Goal: Task Accomplishment & Management: Use online tool/utility

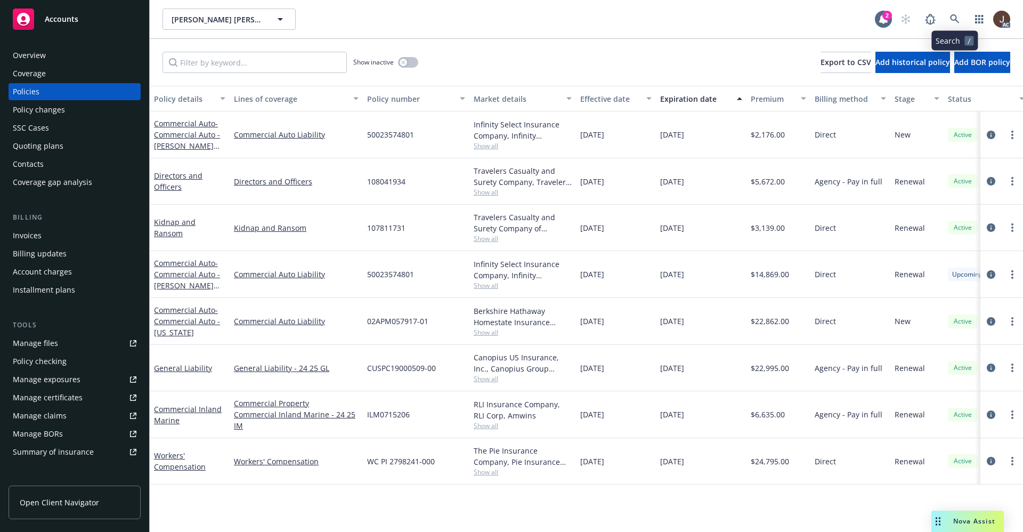
scroll to position [0, 155]
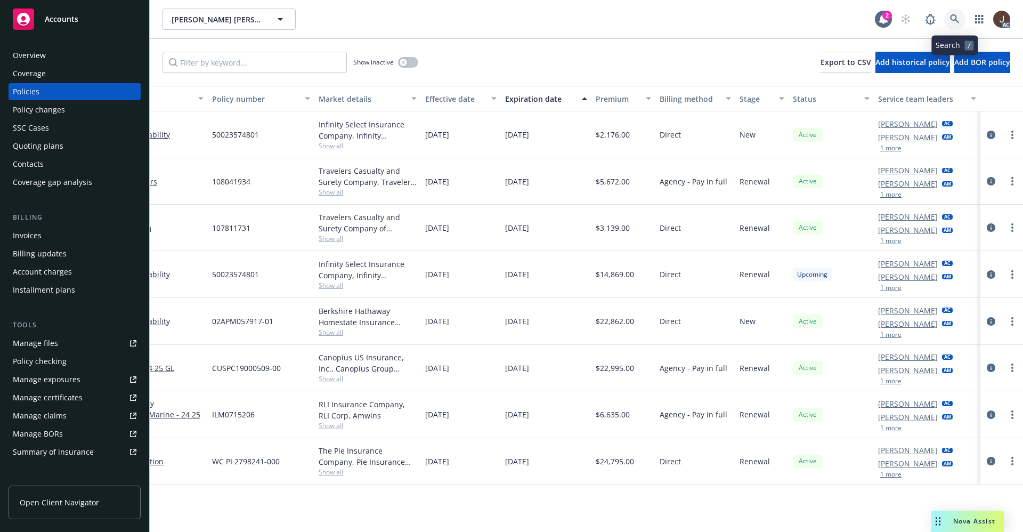
click at [956, 18] on icon at bounding box center [954, 18] width 9 height 9
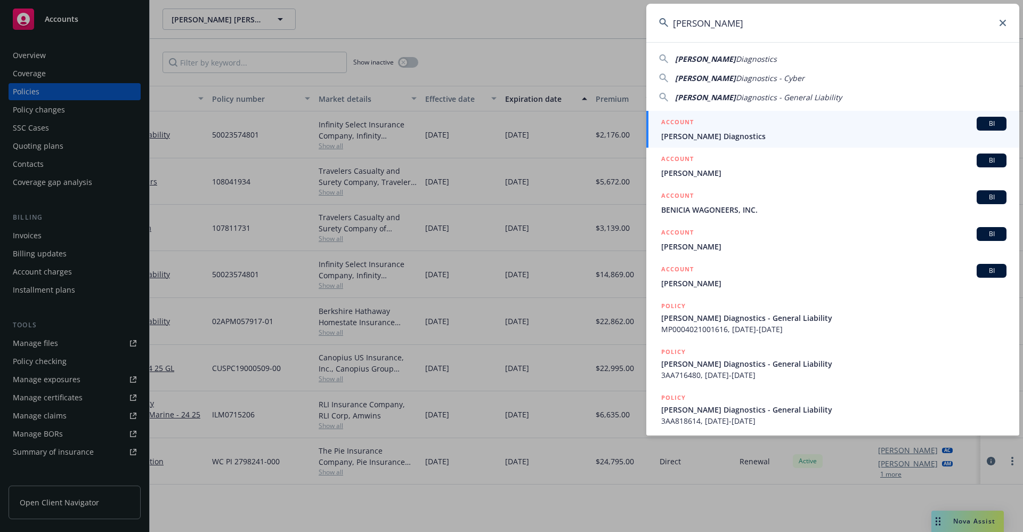
click at [762, 30] on input "Waggoner" at bounding box center [832, 23] width 373 height 38
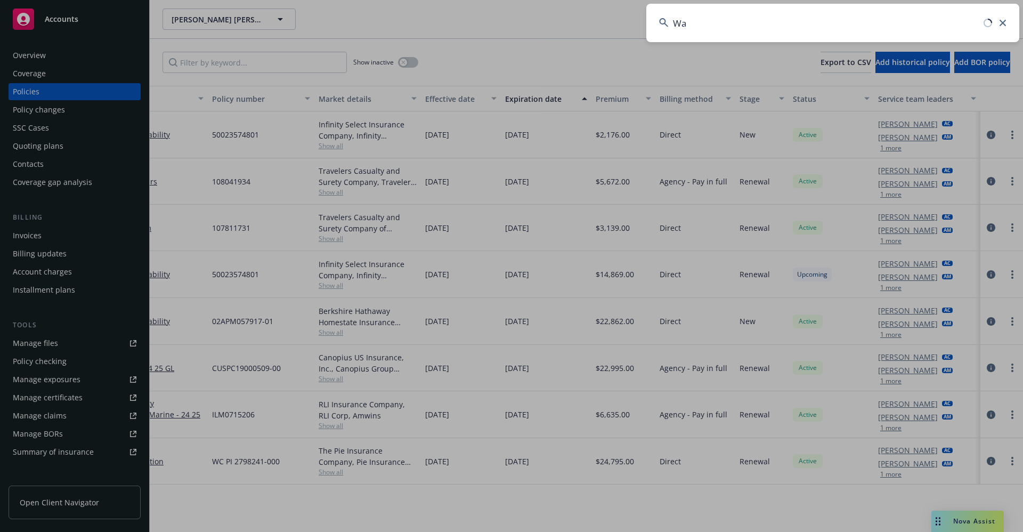
type input "W"
paste input "OHN AND MELINDA ADAMS TRUSTEES THE ADAMS FAMILY TRUS"
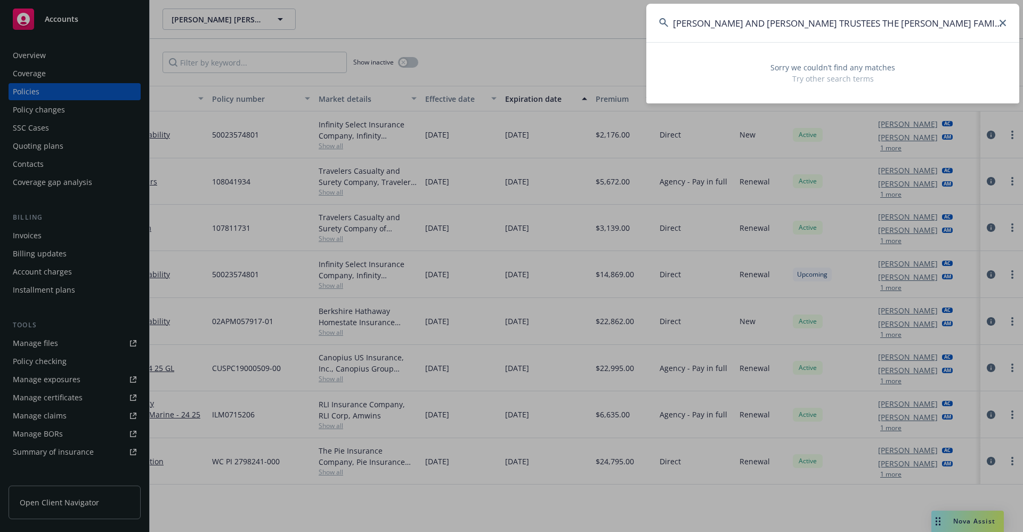
click at [669, 24] on input "OHN AND MELINDA ADAMS TRUSTEES THE ADAMS FAMILY TRUS" at bounding box center [832, 23] width 373 height 38
click at [955, 21] on input "jOHN AND MELINDA ADAMS TRUSTEES THE ADAMS FAMILY TRUS" at bounding box center [832, 23] width 373 height 38
click at [714, 26] on input "jOHN AND MELINDA ADAMS" at bounding box center [832, 23] width 373 height 38
click at [716, 26] on input "jOHN AND MELINDA ADAMS" at bounding box center [832, 23] width 373 height 38
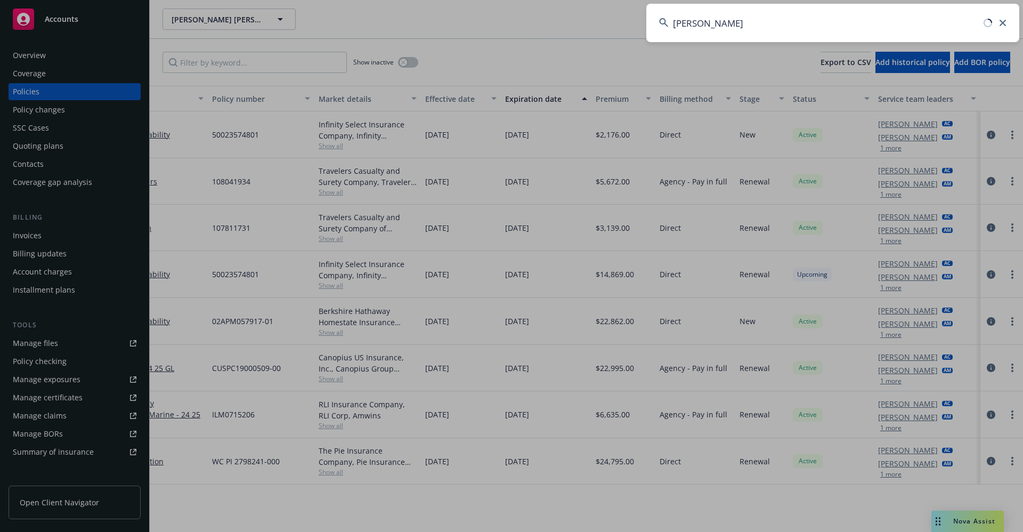
type input "jOHN MELINDA ADAMS"
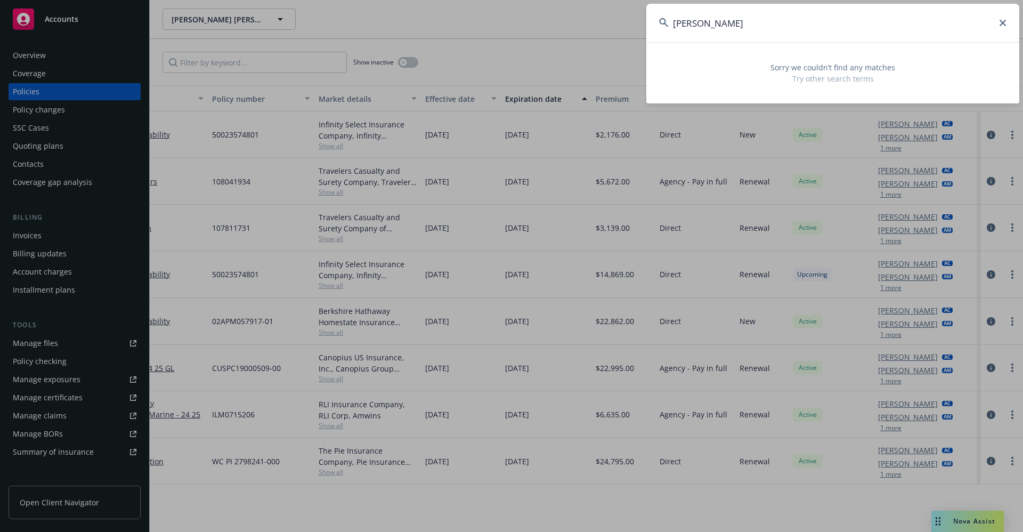
drag, startPoint x: 784, startPoint y: 28, endPoint x: 625, endPoint y: 28, distance: 158.8
click at [625, 28] on div "jOHN MELINDA ADAMS Sorry we couldn’t find any matches Try other search terms" at bounding box center [511, 266] width 1023 height 532
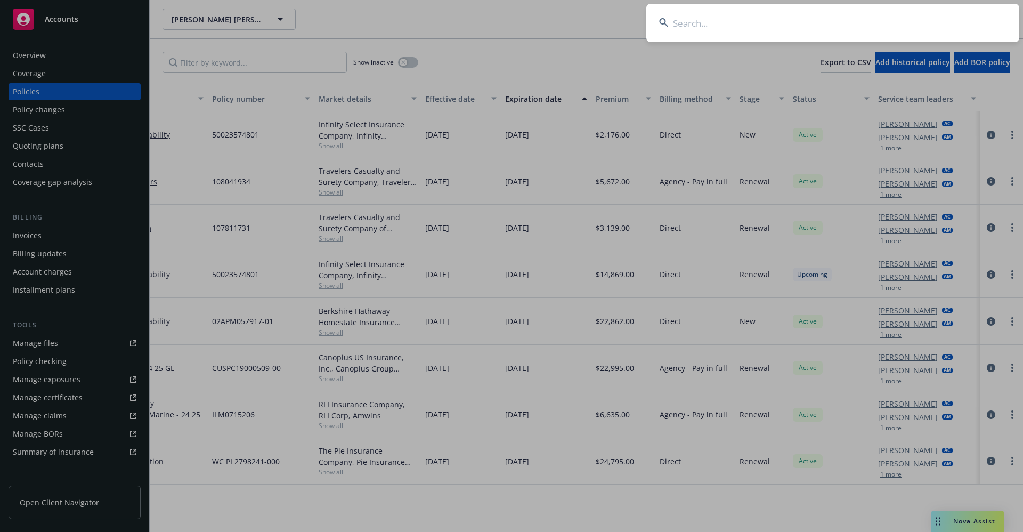
click at [709, 17] on input at bounding box center [832, 23] width 373 height 38
paste input "PPFLP-24-1353364-03."
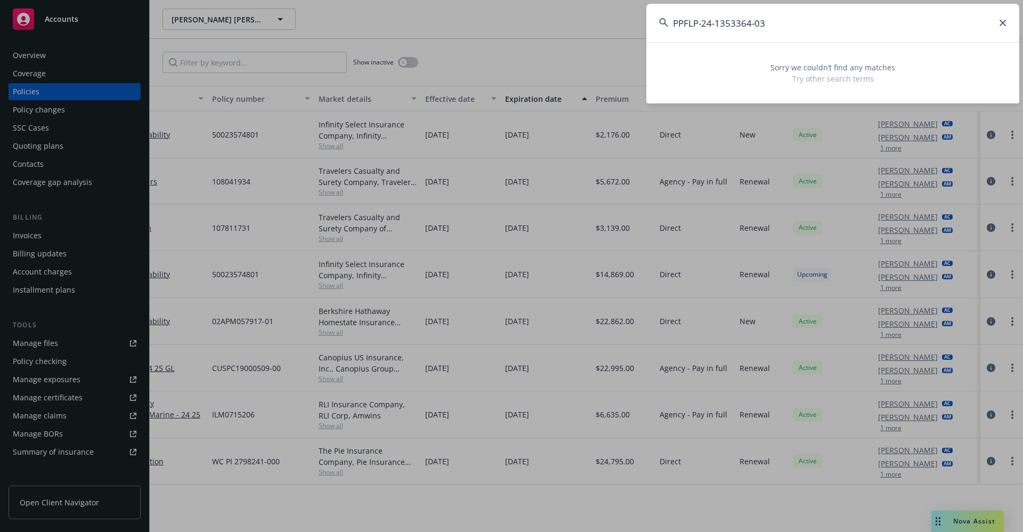
click at [698, 22] on input "PPFLP-24-1353364-03" at bounding box center [832, 23] width 373 height 38
click at [730, 30] on input "1353364-03" at bounding box center [832, 23] width 373 height 38
drag, startPoint x: 730, startPoint y: 30, endPoint x: 636, endPoint y: 27, distance: 94.4
click at [628, 29] on div "1353364-03 Sorry we couldn’t find any matches Try other search terms" at bounding box center [511, 266] width 1023 height 532
click at [745, 24] on input "1353364-03" at bounding box center [832, 23] width 373 height 38
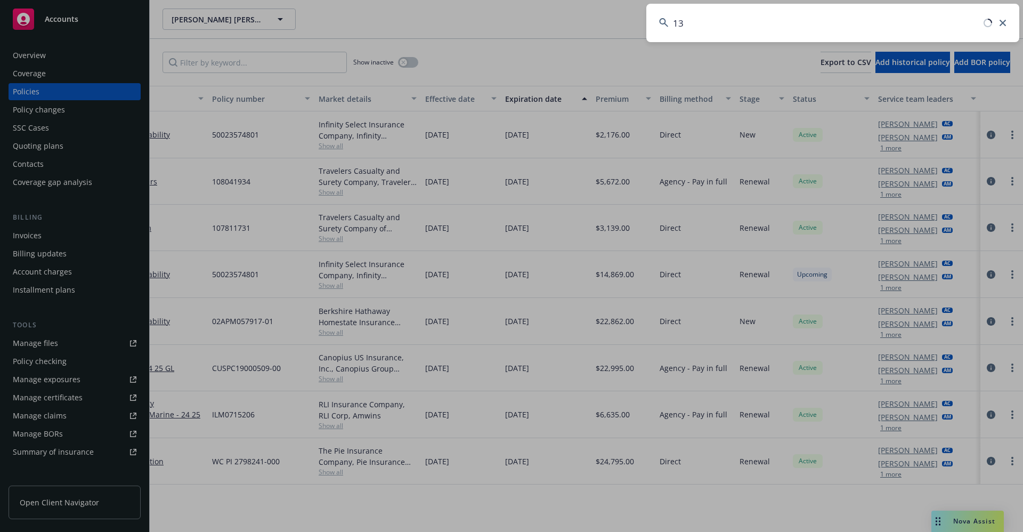
type input "1"
paste input "<meg@cpits.org"
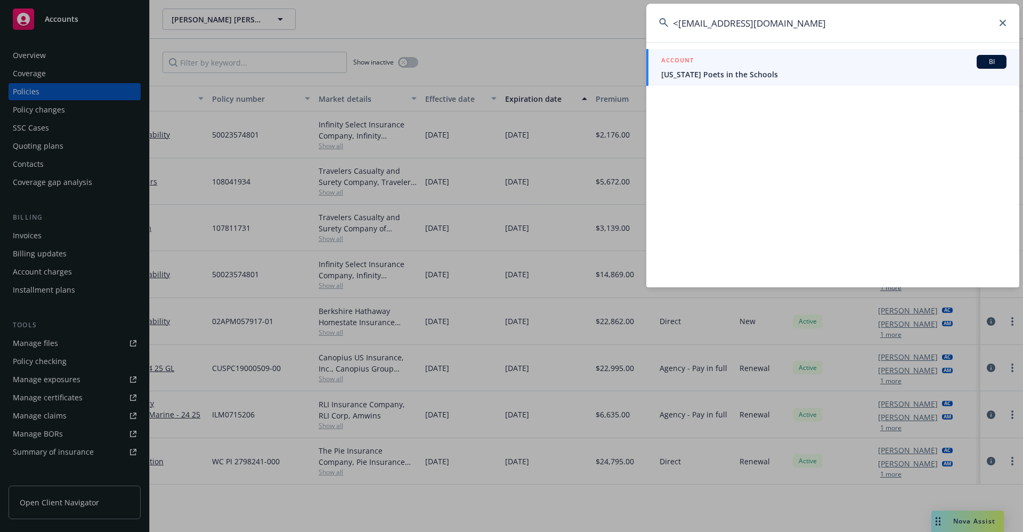
click at [678, 23] on input "<meg@cpits.org" at bounding box center [832, 23] width 373 height 38
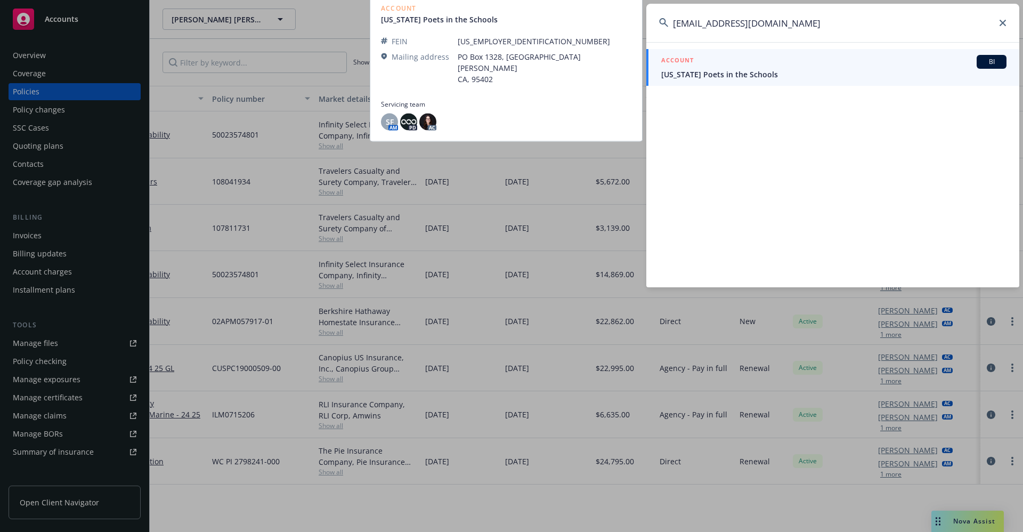
type input "meg@cpits.org"
click at [720, 80] on link "ACCOUNT BI California Poets in the Schools" at bounding box center [832, 67] width 373 height 37
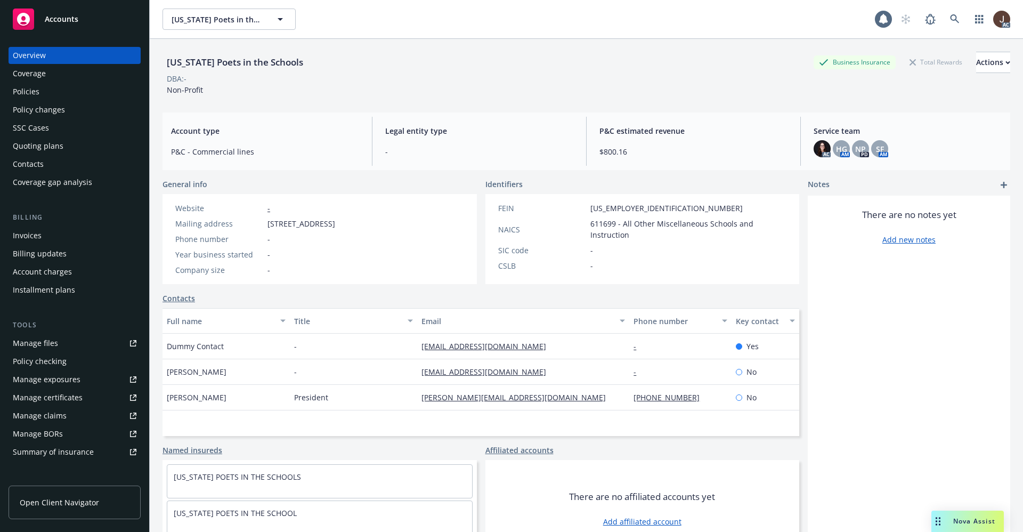
click at [243, 63] on div "California Poets in the Schools" at bounding box center [235, 62] width 145 height 14
copy div "California Poets in the Schools"
click at [950, 22] on icon at bounding box center [955, 19] width 10 height 10
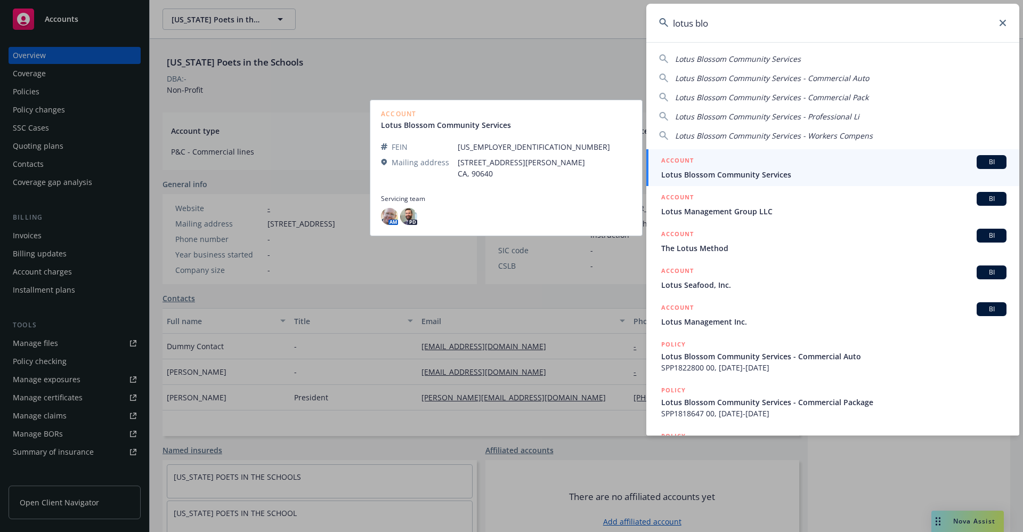
type input "lotus blo"
click at [749, 179] on span "Lotus Blossom Community Services" at bounding box center [833, 174] width 345 height 11
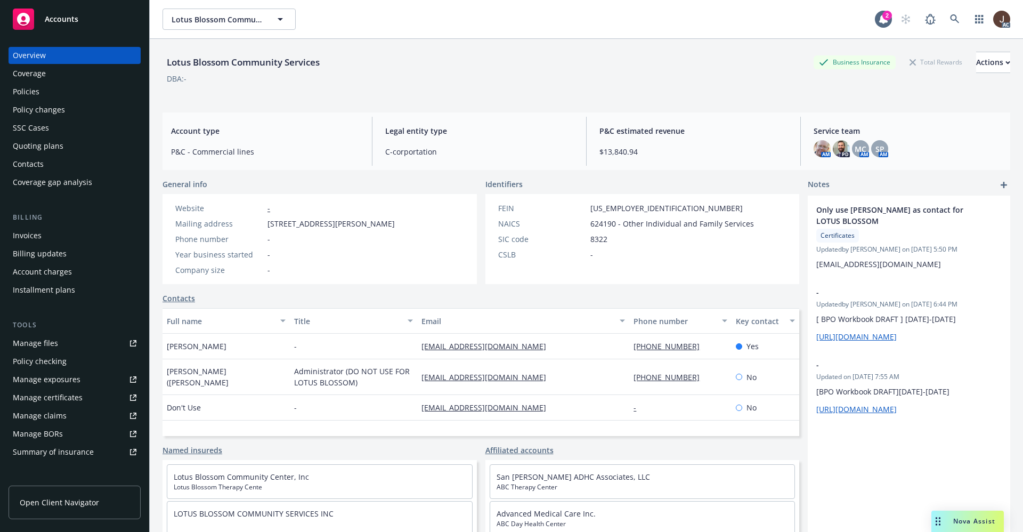
click at [35, 92] on div "Policies" at bounding box center [26, 91] width 27 height 17
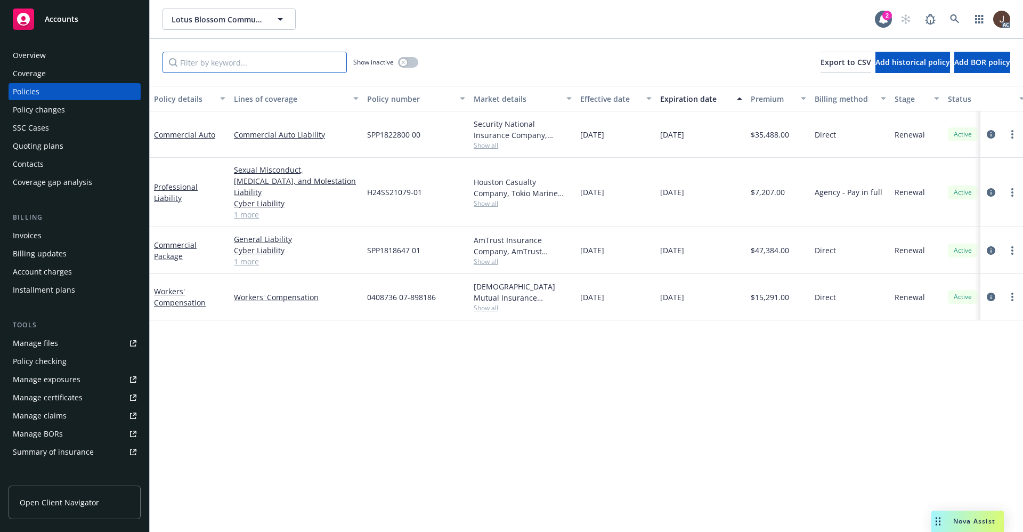
click at [209, 61] on input "Filter by keyword..." at bounding box center [255, 62] width 184 height 21
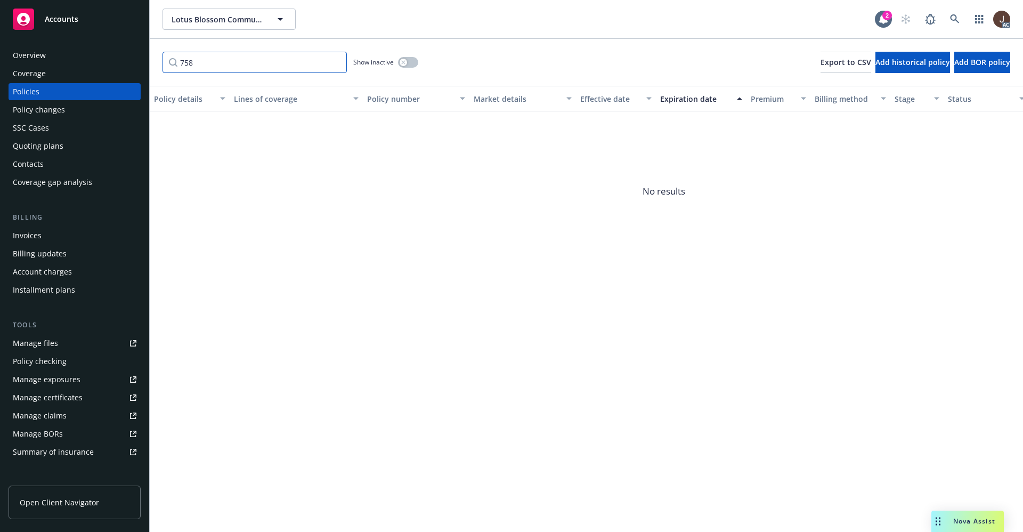
type input "758"
click at [408, 65] on button "button" at bounding box center [408, 62] width 20 height 11
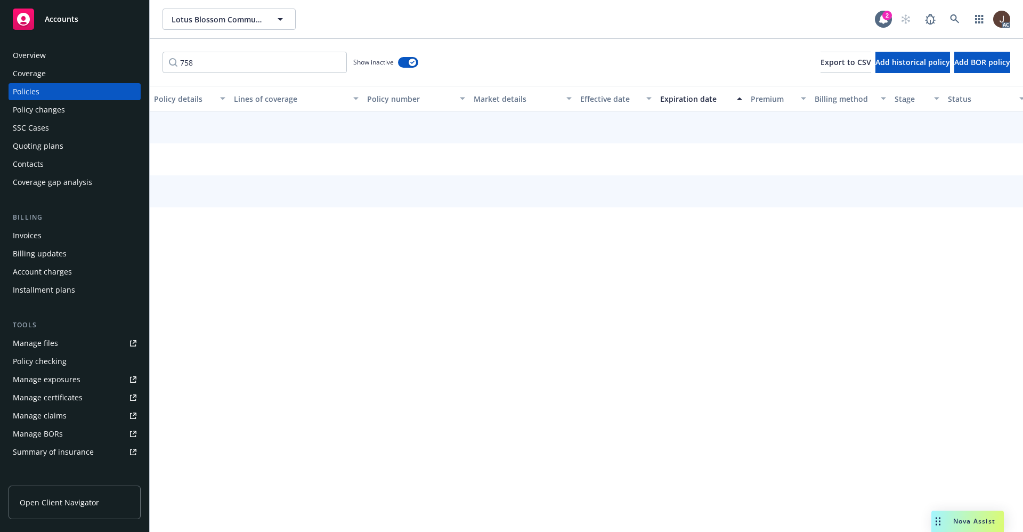
click at [469, 52] on div "758 Show inactive Export to CSV Add historical policy Add BOR policy" at bounding box center [586, 62] width 873 height 47
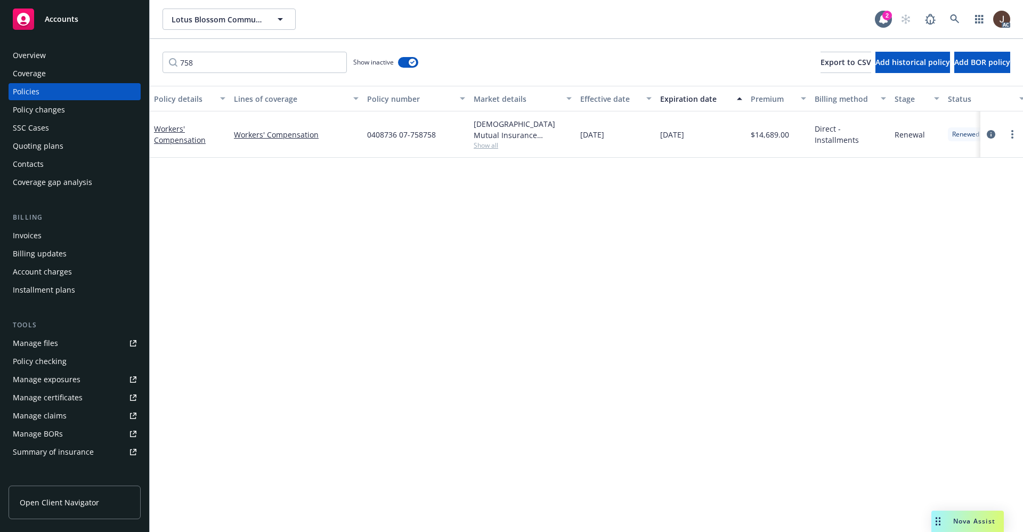
scroll to position [0, 155]
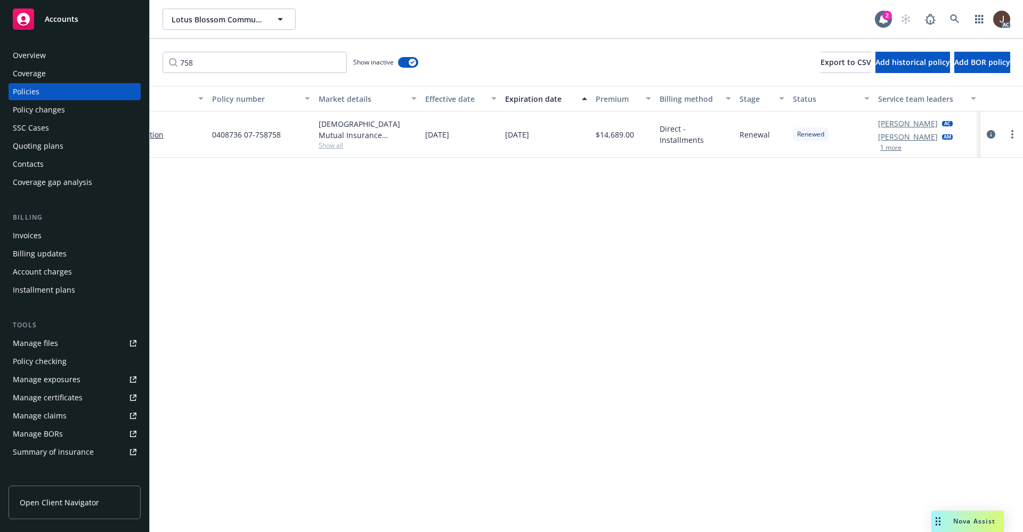
click at [34, 348] on div "Manage files" at bounding box center [35, 343] width 45 height 17
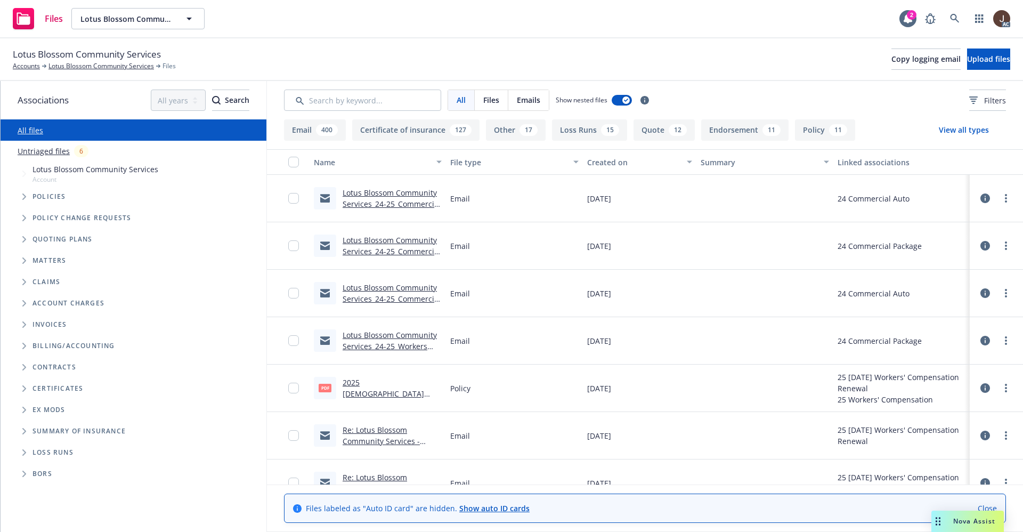
click at [51, 149] on link "Untriaged files" at bounding box center [44, 150] width 52 height 11
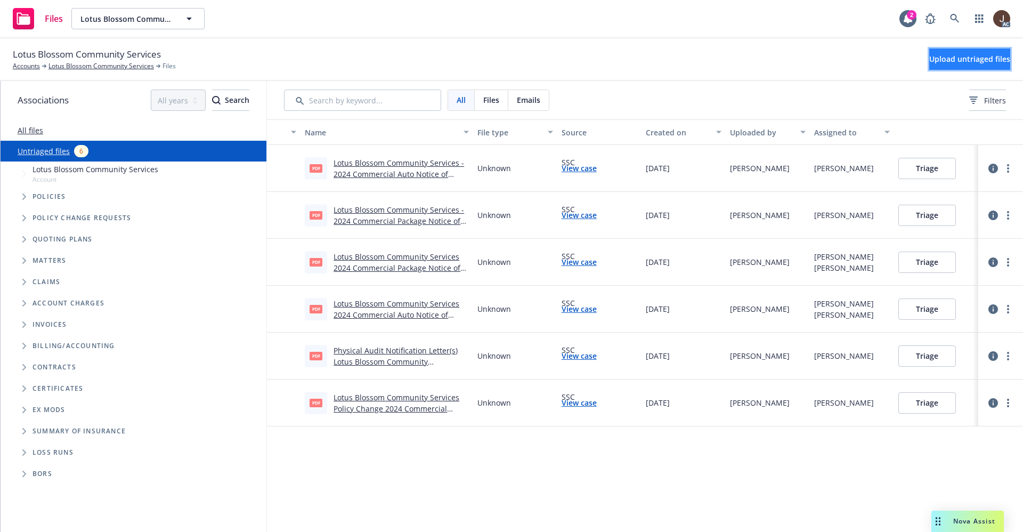
click at [955, 58] on span "Upload untriaged files" at bounding box center [969, 59] width 81 height 10
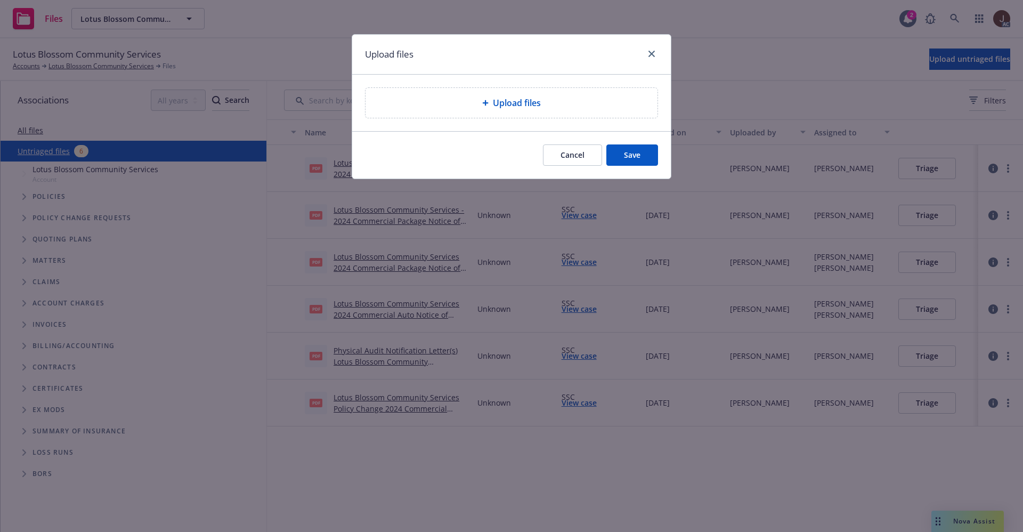
click at [527, 112] on div "Upload files" at bounding box center [512, 103] width 292 height 30
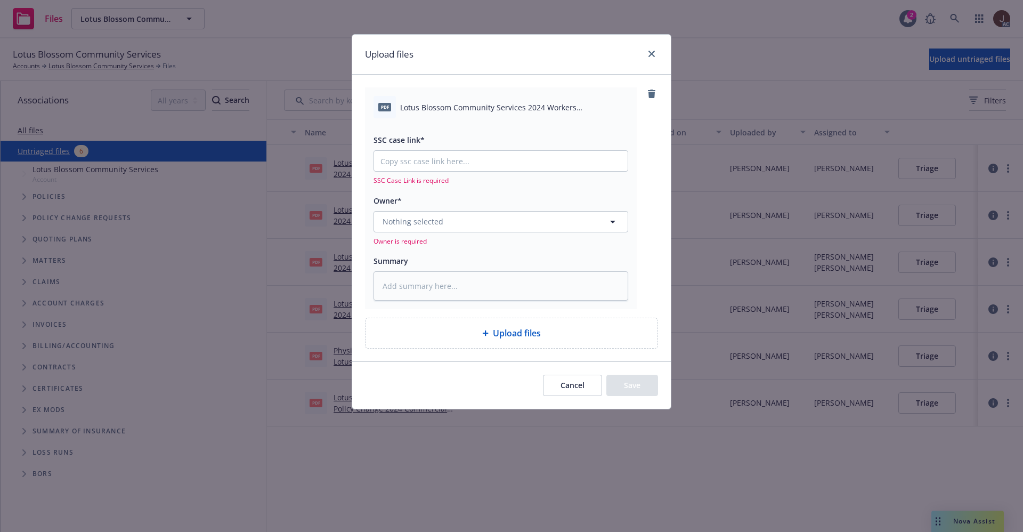
click at [444, 107] on span "Lotus Blossom Community Services 2024 Workers Compensation Audit Statement.pdf" at bounding box center [514, 107] width 228 height 11
copy div "Lotus Blossom Community Services 2024 Workers Compensation Audit Statement.pdf"
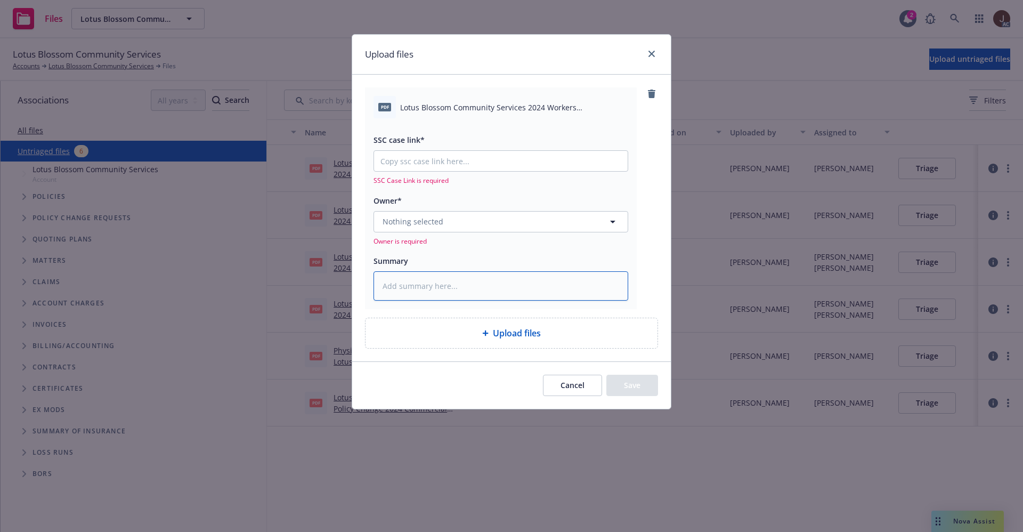
click at [426, 289] on textarea at bounding box center [501, 285] width 255 height 29
paste textarea "Lotus Blossom Community Services 2024 Workers Compensation Audit Statement.pdf"
type textarea "Lotus Blossom Community Services 2024 Workers Compensation Audit Statement.pdf"
type textarea "x"
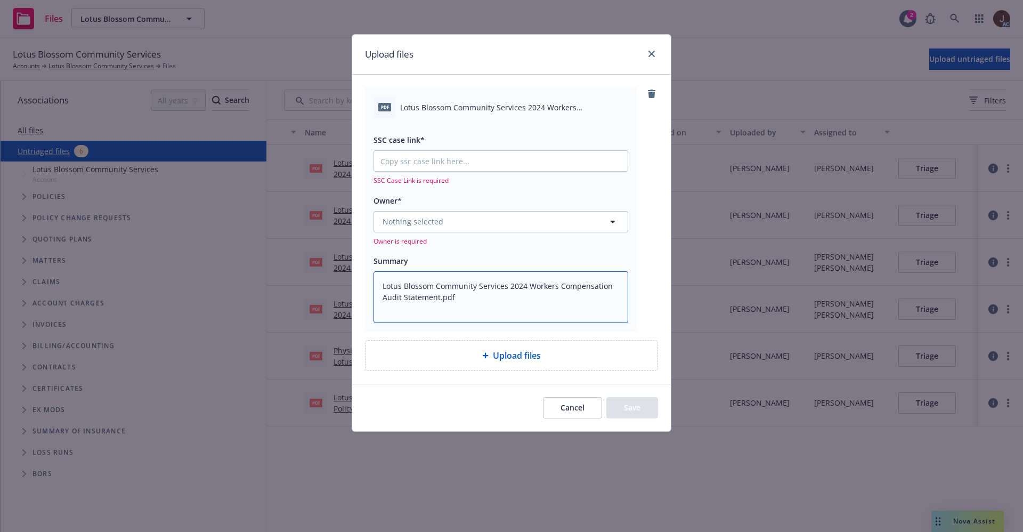
type textarea "Lotus Blossom Community Services 2024 Workers Compensation Audit Statement.pdf"
click at [432, 213] on button "Nothing selected" at bounding box center [501, 221] width 255 height 21
click at [427, 221] on span "Nothing selected" at bounding box center [413, 221] width 61 height 11
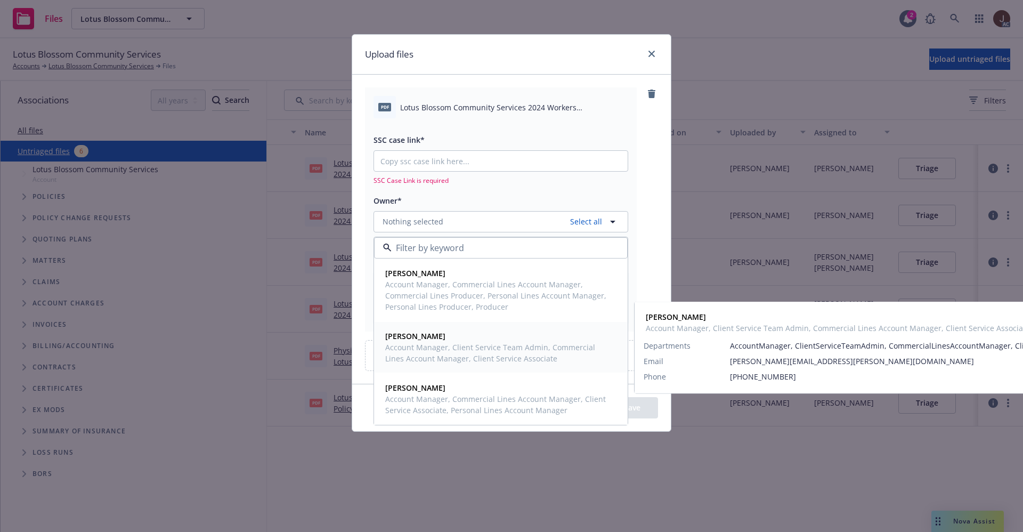
click at [439, 337] on strong "Michael Chapman" at bounding box center [415, 336] width 60 height 10
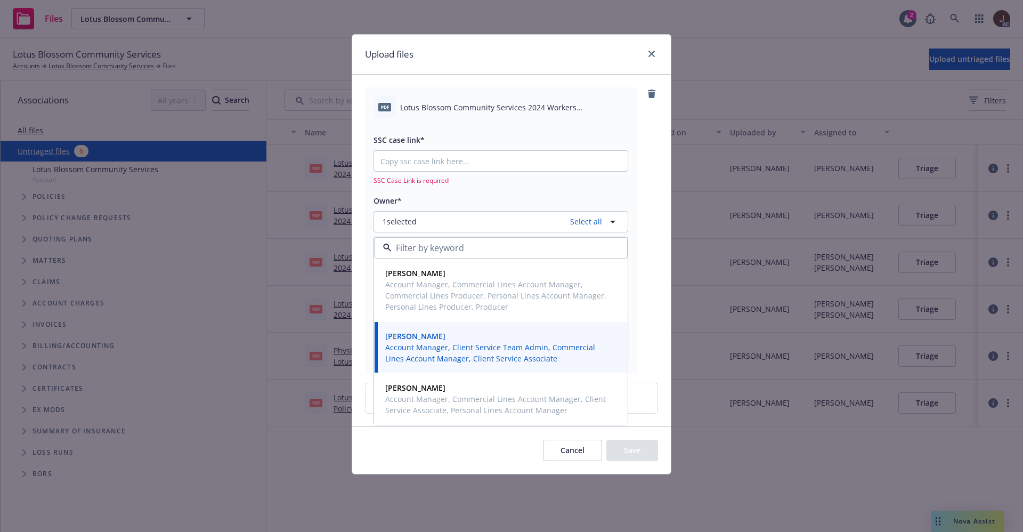
click at [655, 169] on div "pdf Lotus Blossom Community Services 2024 Workers Compensation Audit Statement.…" at bounding box center [511, 230] width 293 height 286
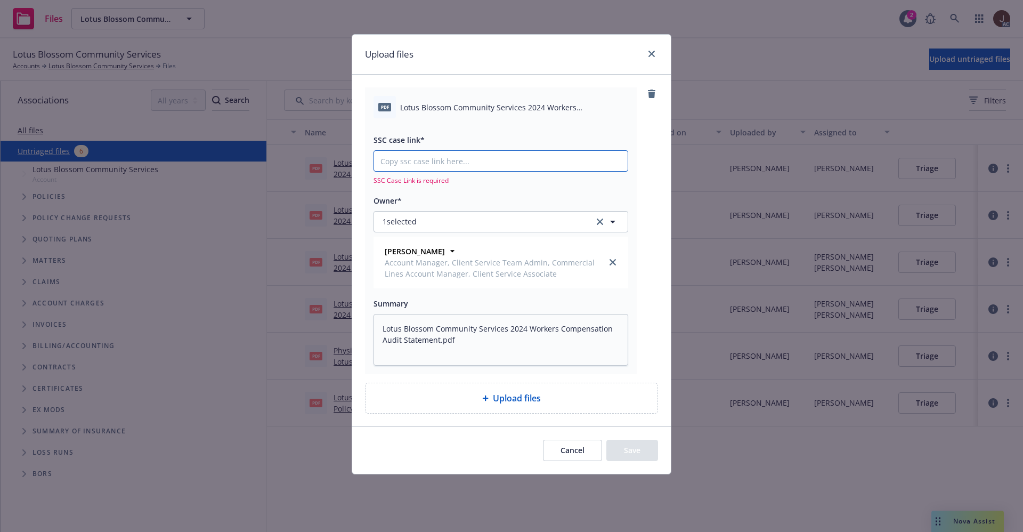
click at [415, 162] on input "SSC case link*" at bounding box center [501, 161] width 254 height 20
type textarea "x"
paste input "https://newfront-ssc.lightning.force.com/lightning/r/Case/500Vz00000SfZONIA3/vi…"
type input "https://newfront-ssc.lightning.force.com/lightning/r/Case/500Vz00000SfZONIA3/vi…"
type textarea "x"
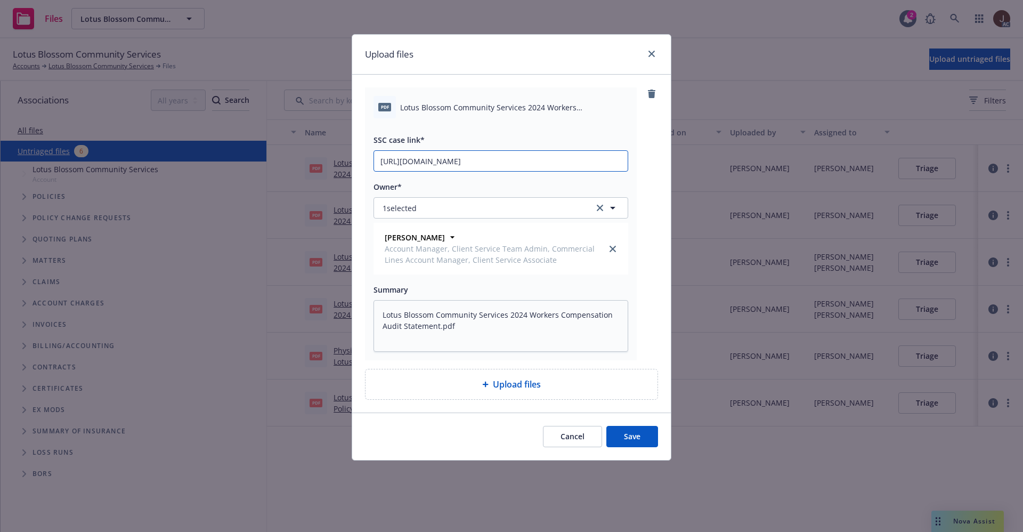
scroll to position [0, 53]
type input "https://newfront-ssc.lightning.force.com/lightning/r/Case/500Vz00000SfZONIA3/vi…"
click at [655, 141] on div "pdf Lotus Blossom Community Services 2024 Workers Compensation Audit Statement.…" at bounding box center [511, 223] width 293 height 273
click at [635, 439] on button "Save" at bounding box center [632, 436] width 52 height 21
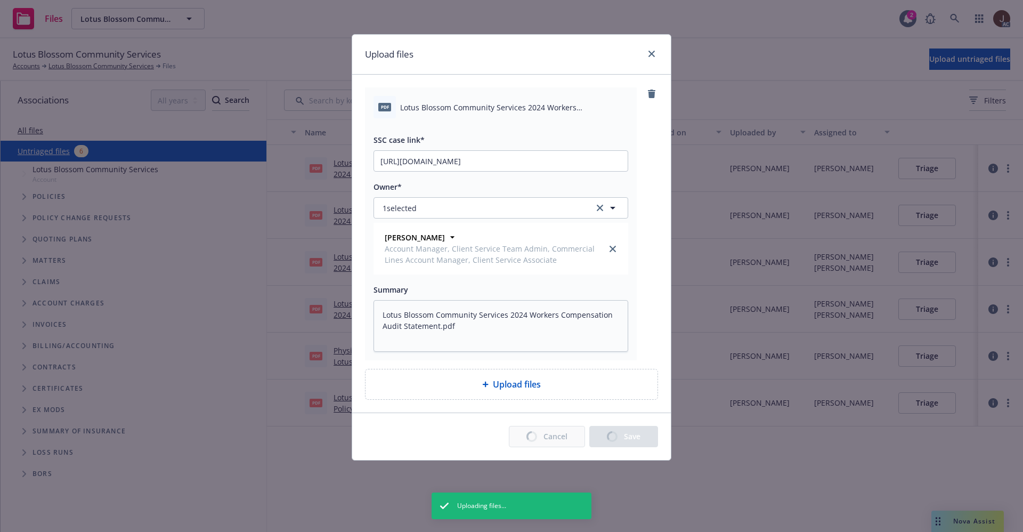
type textarea "x"
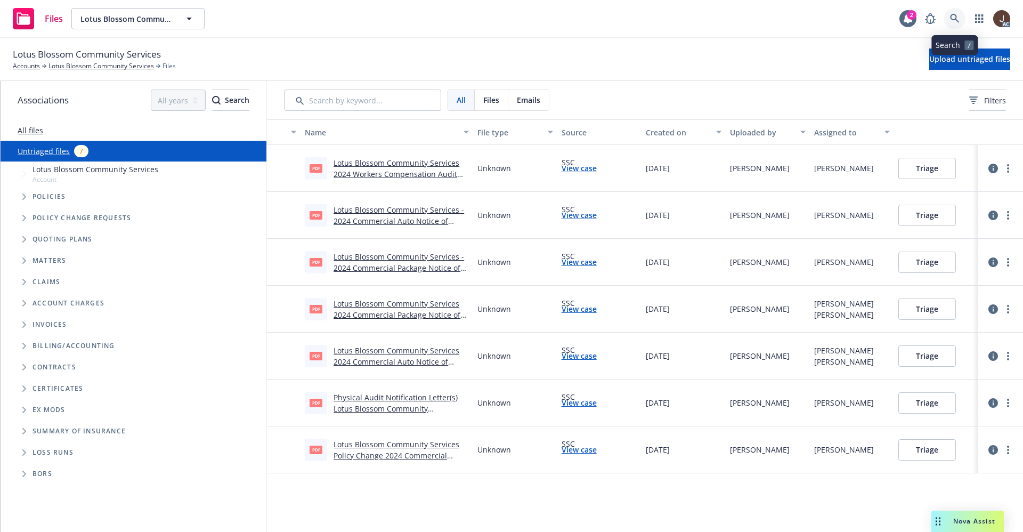
click at [950, 14] on link at bounding box center [954, 18] width 21 height 21
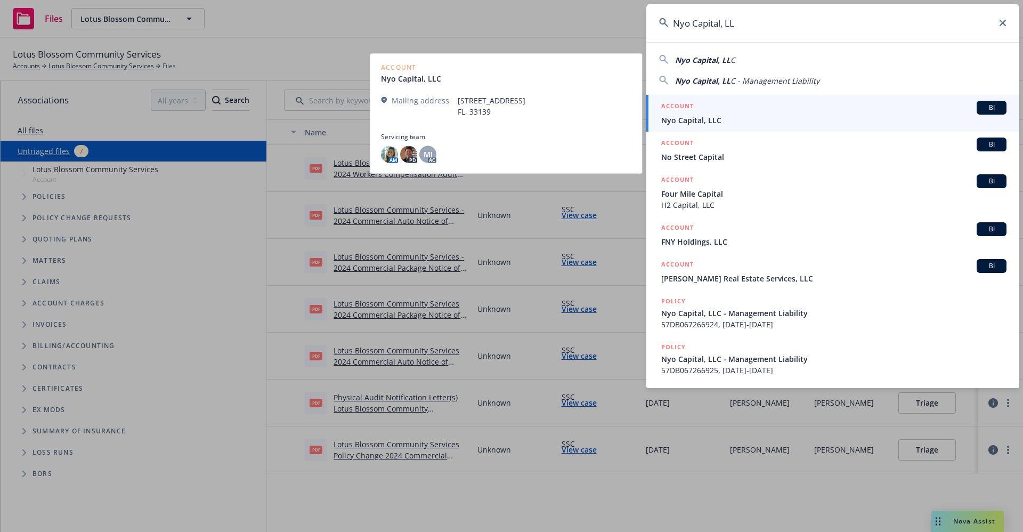
type input "Nyo Capital, LL"
click at [710, 119] on span "Nyo Capital, LLC" at bounding box center [833, 120] width 345 height 11
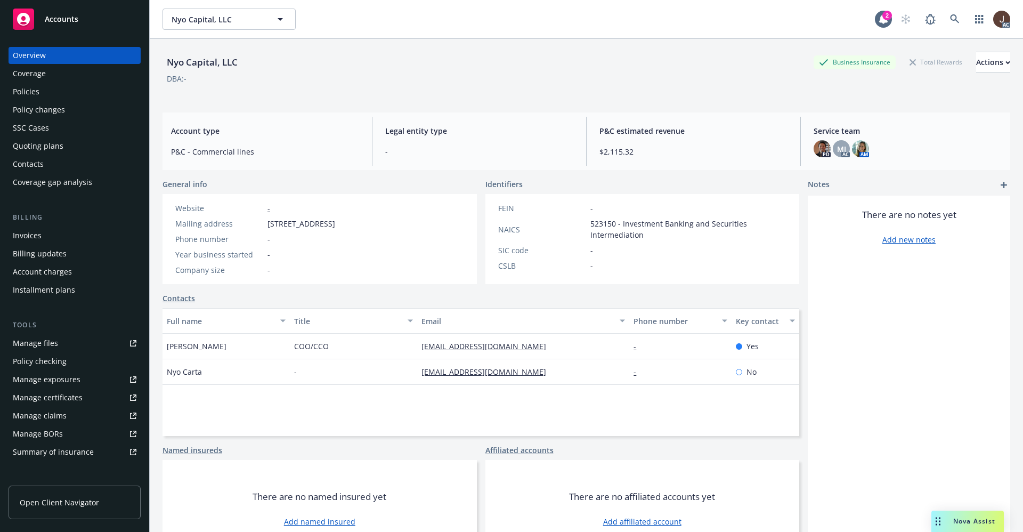
click at [852, 143] on img at bounding box center [860, 148] width 17 height 17
click at [639, 90] on div "Nyo Capital, LLC Business Insurance Total Rewards Actions DBA: -" at bounding box center [587, 74] width 848 height 44
